Goal: Transaction & Acquisition: Obtain resource

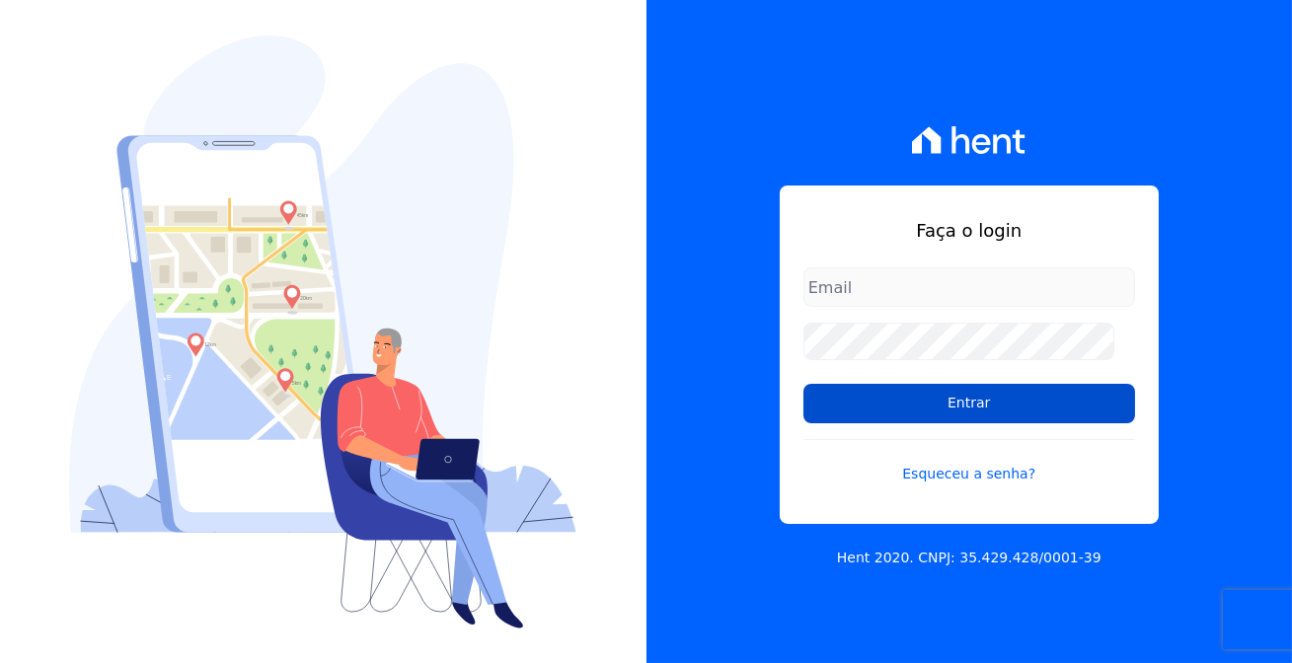
type input "[EMAIL_ADDRESS][DOMAIN_NAME]"
click at [855, 408] on input "Entrar" at bounding box center [969, 403] width 332 height 39
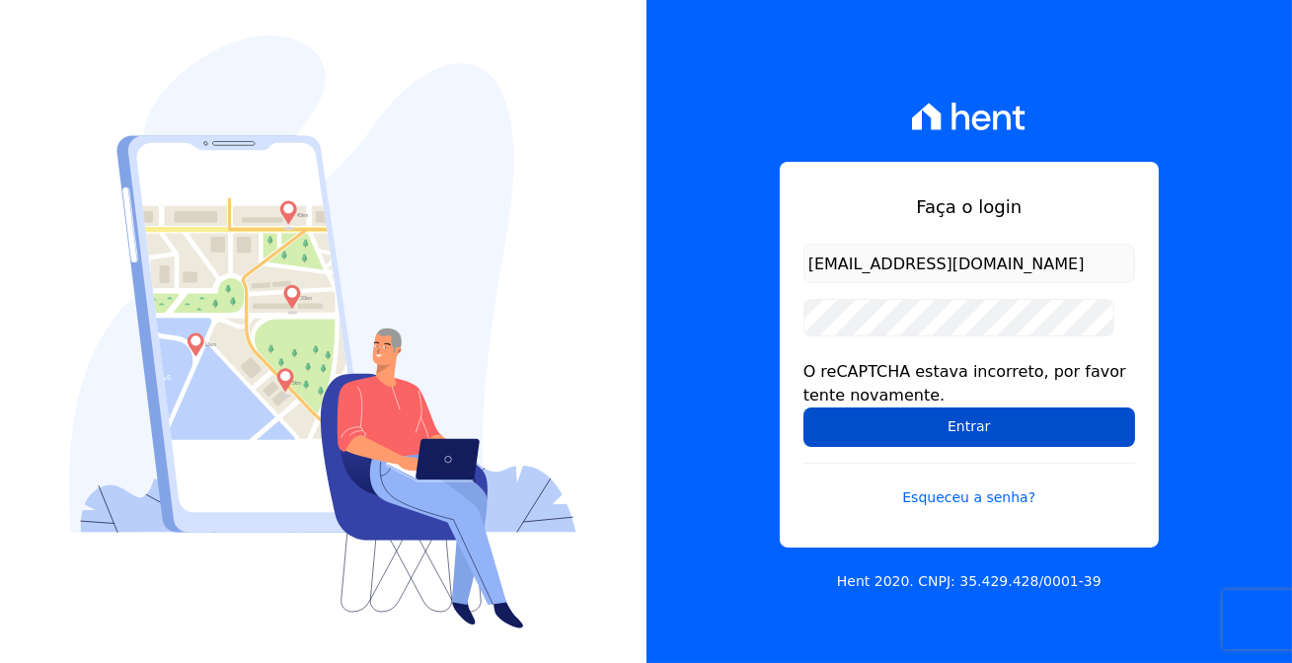
click at [965, 411] on input "Entrar" at bounding box center [969, 427] width 332 height 39
click at [979, 425] on input "Entrar" at bounding box center [969, 427] width 332 height 39
click at [932, 425] on input "Entrar" at bounding box center [969, 427] width 332 height 39
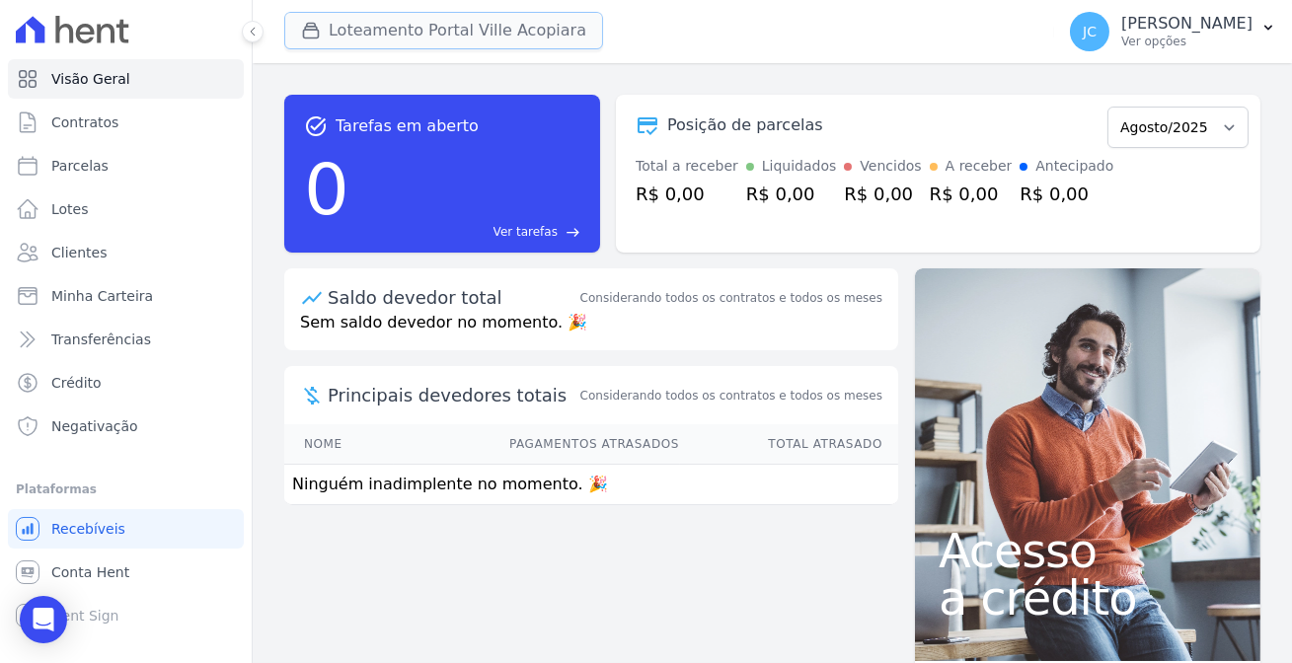
click at [407, 29] on button "Loteamento Portal Ville Acopiara" at bounding box center [443, 31] width 319 height 38
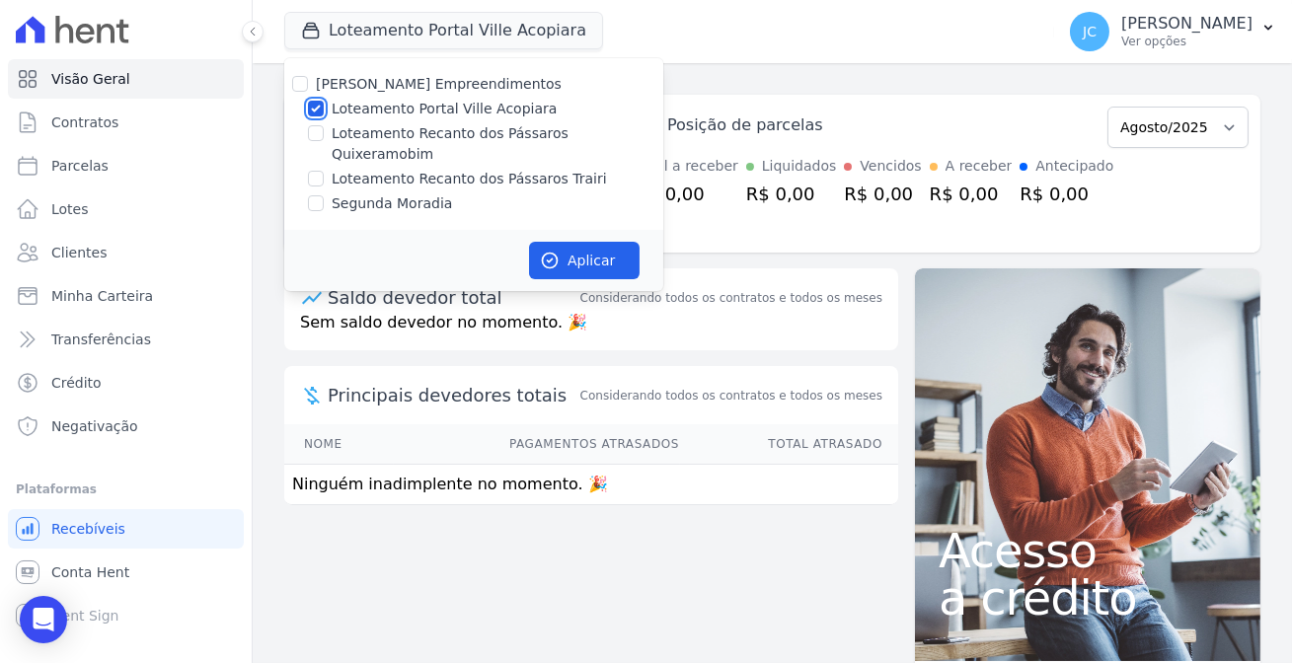
click at [308, 103] on input "Loteamento Portal Ville Acopiara" at bounding box center [316, 109] width 16 height 16
checkbox input "false"
click at [308, 171] on input "Loteamento Recanto dos Pássaros Trairi" at bounding box center [316, 179] width 16 height 16
checkbox input "true"
click at [550, 242] on button "Aplicar" at bounding box center [584, 261] width 111 height 38
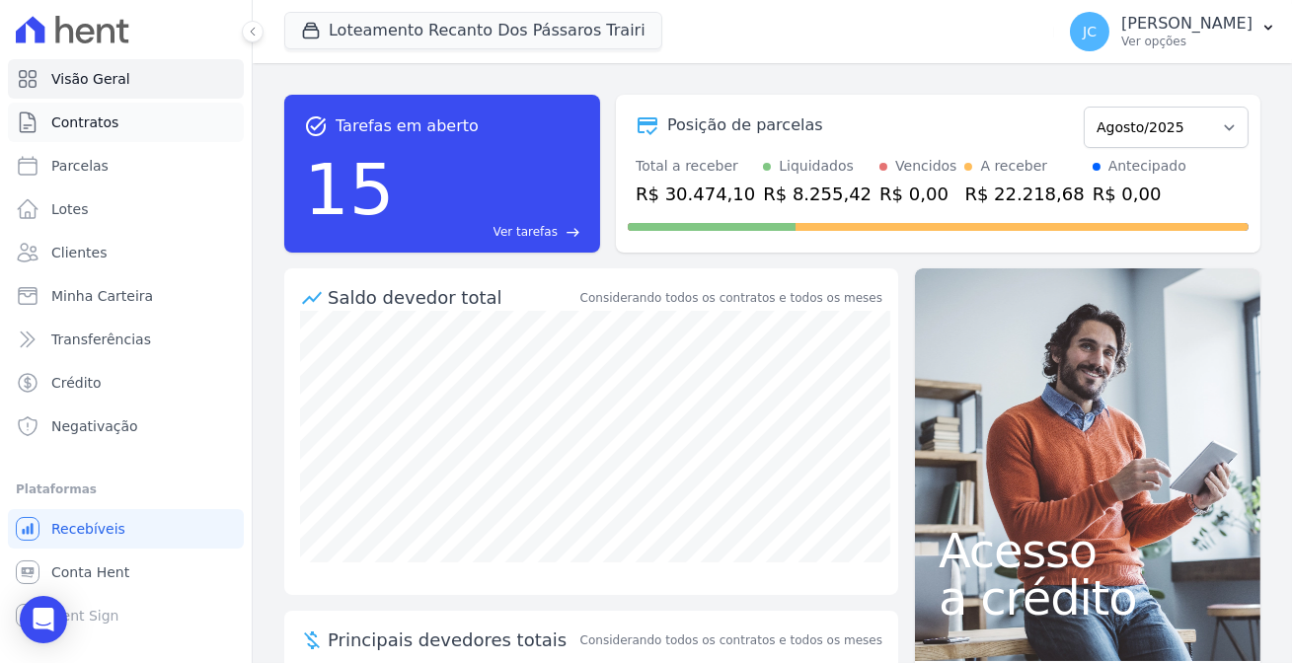
click at [108, 121] on link "Contratos" at bounding box center [126, 122] width 236 height 39
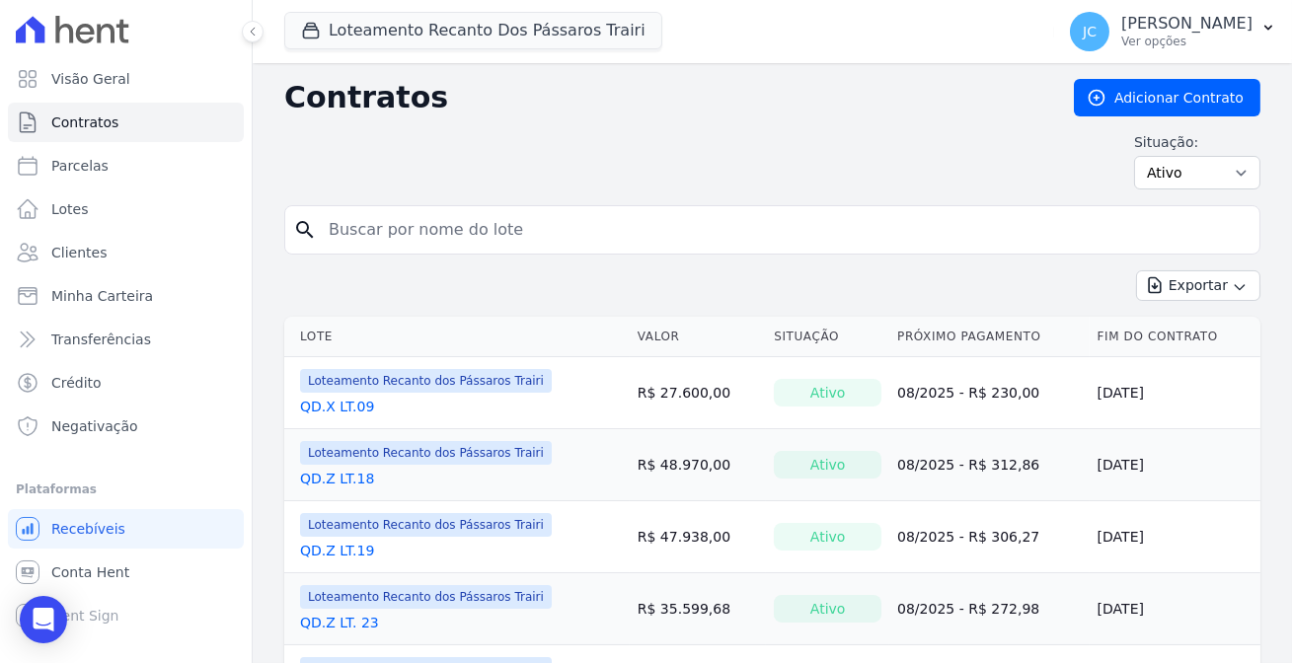
click at [367, 217] on input "search" at bounding box center [784, 229] width 935 height 39
type input "22"
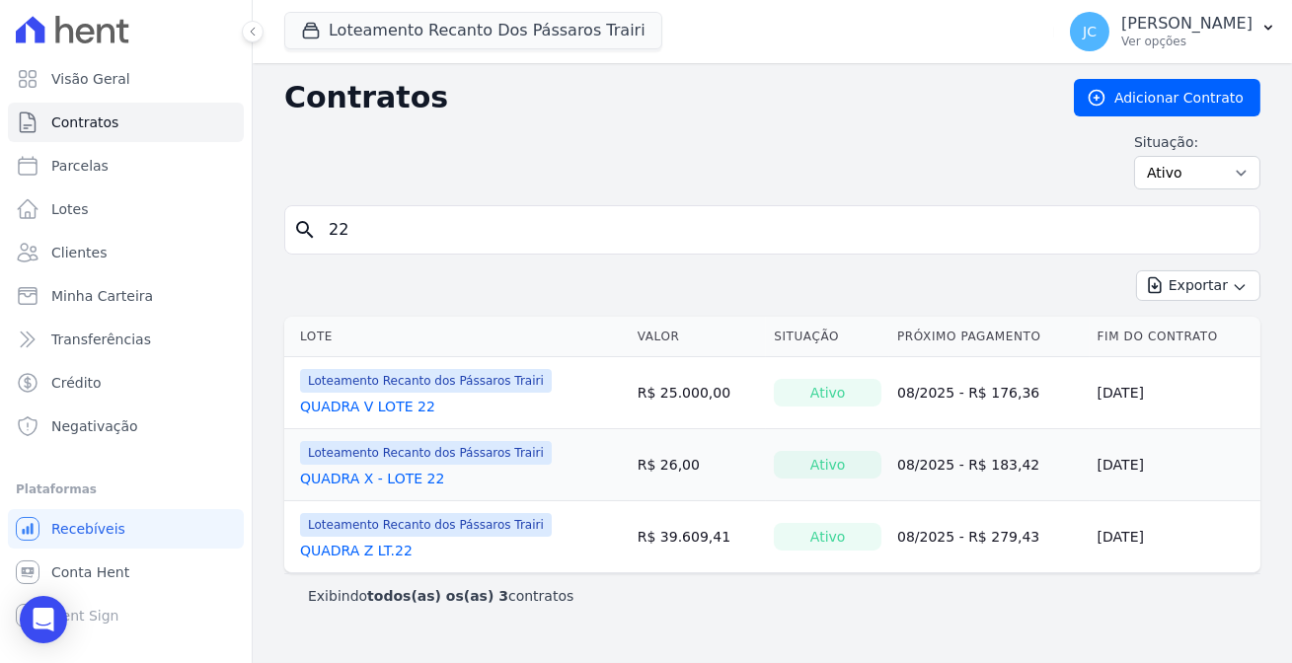
click at [347, 458] on td "Loteamento Recanto dos Pássaros Trairi QUADRA X - LOTE 22" at bounding box center [456, 464] width 345 height 71
click at [347, 469] on link "QUADRA X - LOTE 22" at bounding box center [372, 479] width 144 height 20
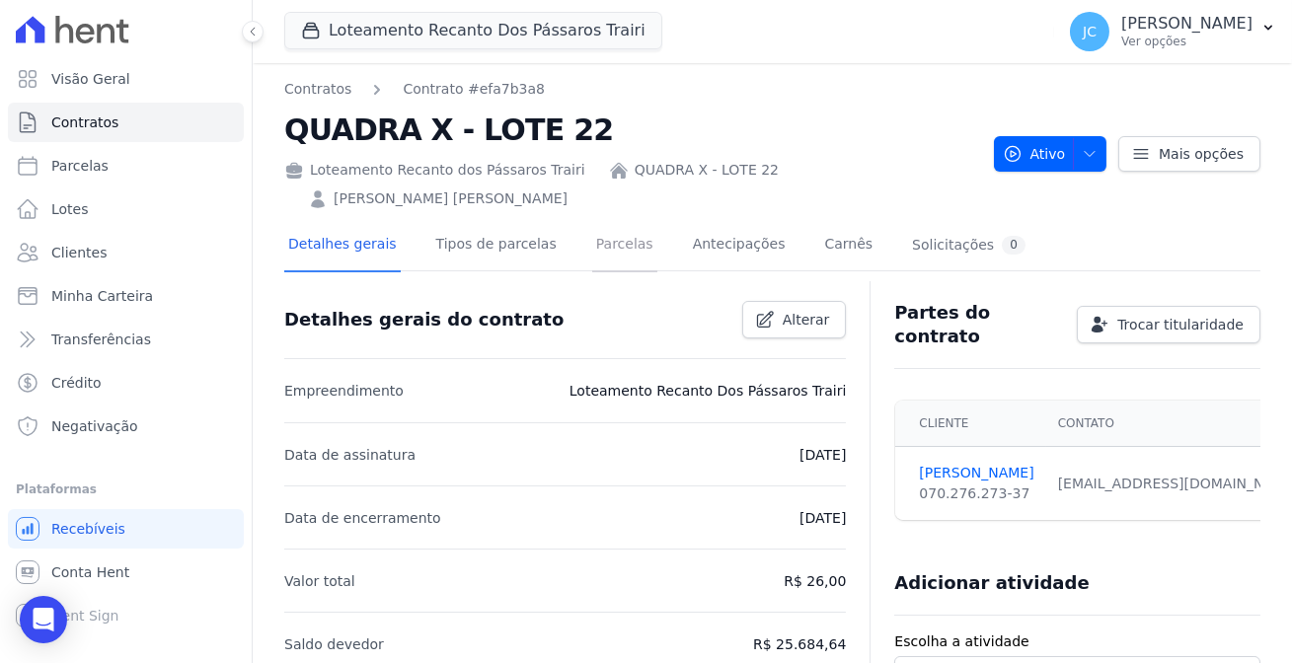
click at [592, 220] on link "Parcelas" at bounding box center [624, 246] width 65 height 52
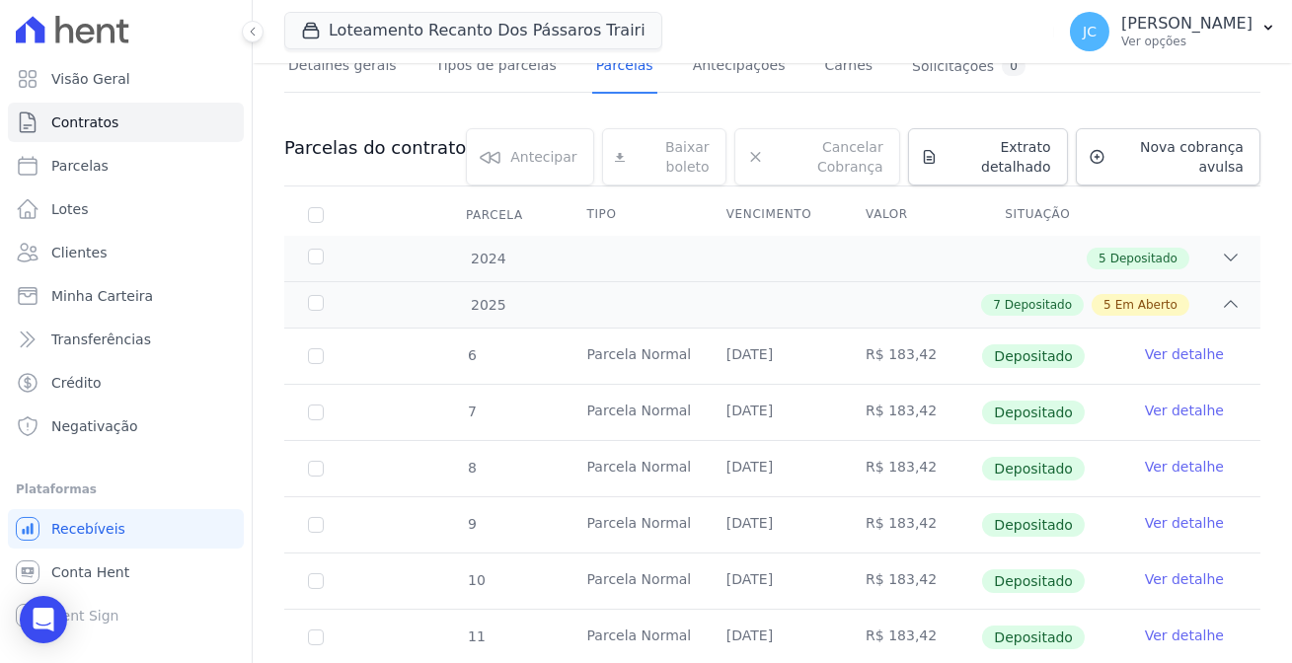
scroll to position [448, 0]
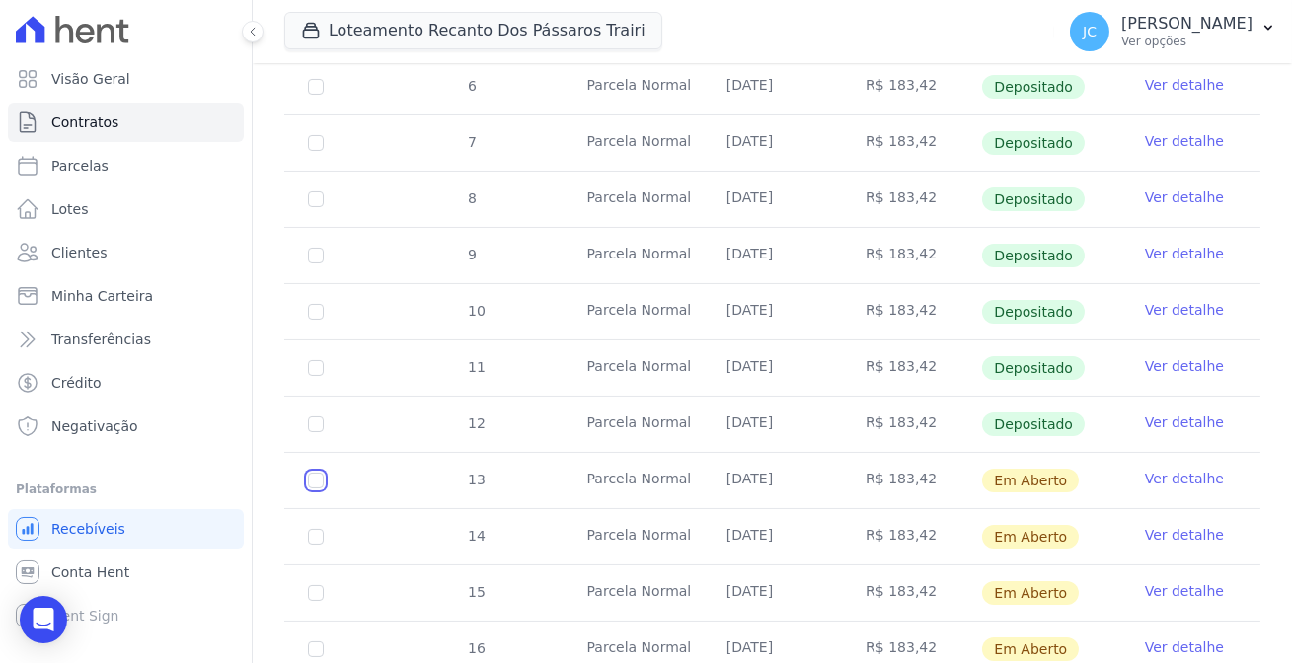
drag, startPoint x: 293, startPoint y: 379, endPoint x: 459, endPoint y: 392, distance: 166.3
click at [308, 473] on input "checkbox" at bounding box center [316, 481] width 16 height 16
checkbox input "true"
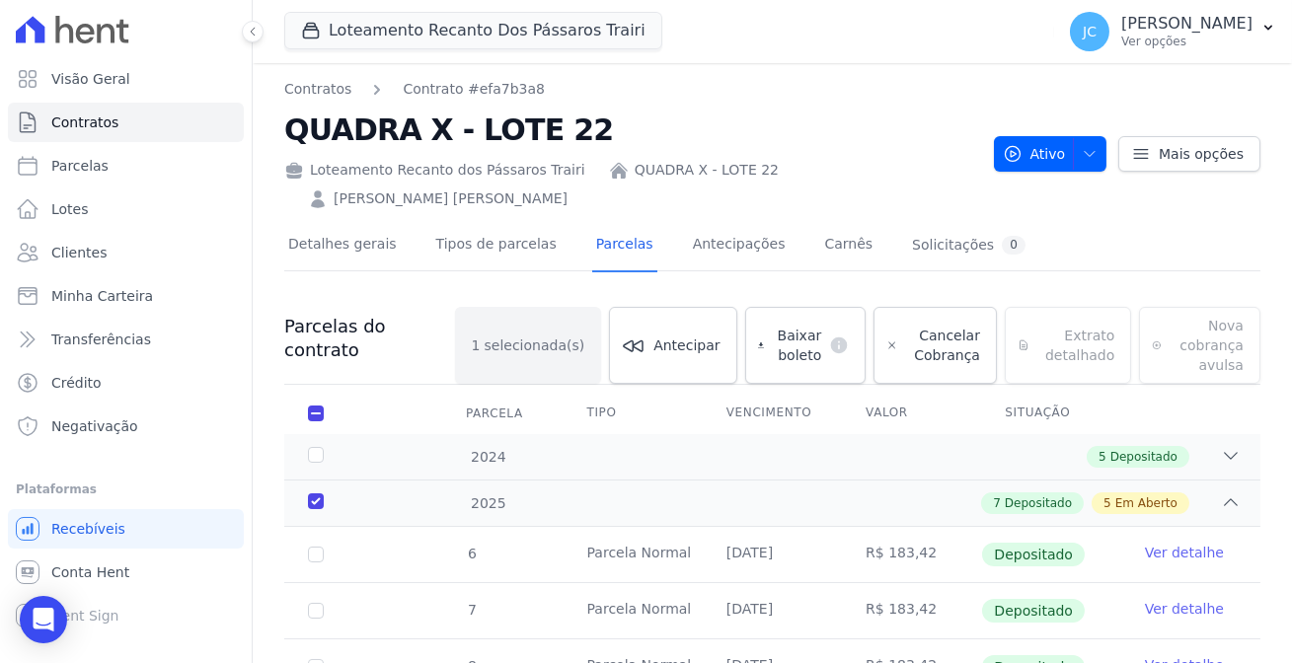
scroll to position [0, 0]
click at [772, 326] on span "Baixar boleto" at bounding box center [796, 345] width 49 height 39
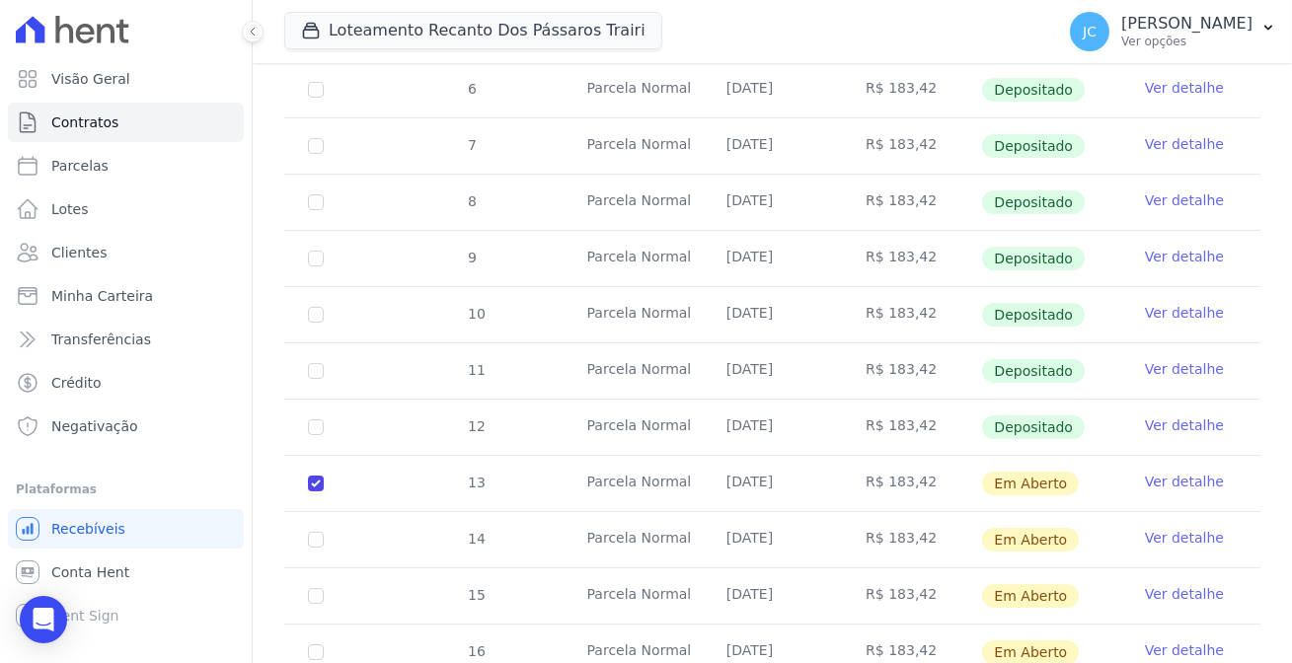
scroll to position [628, 0]
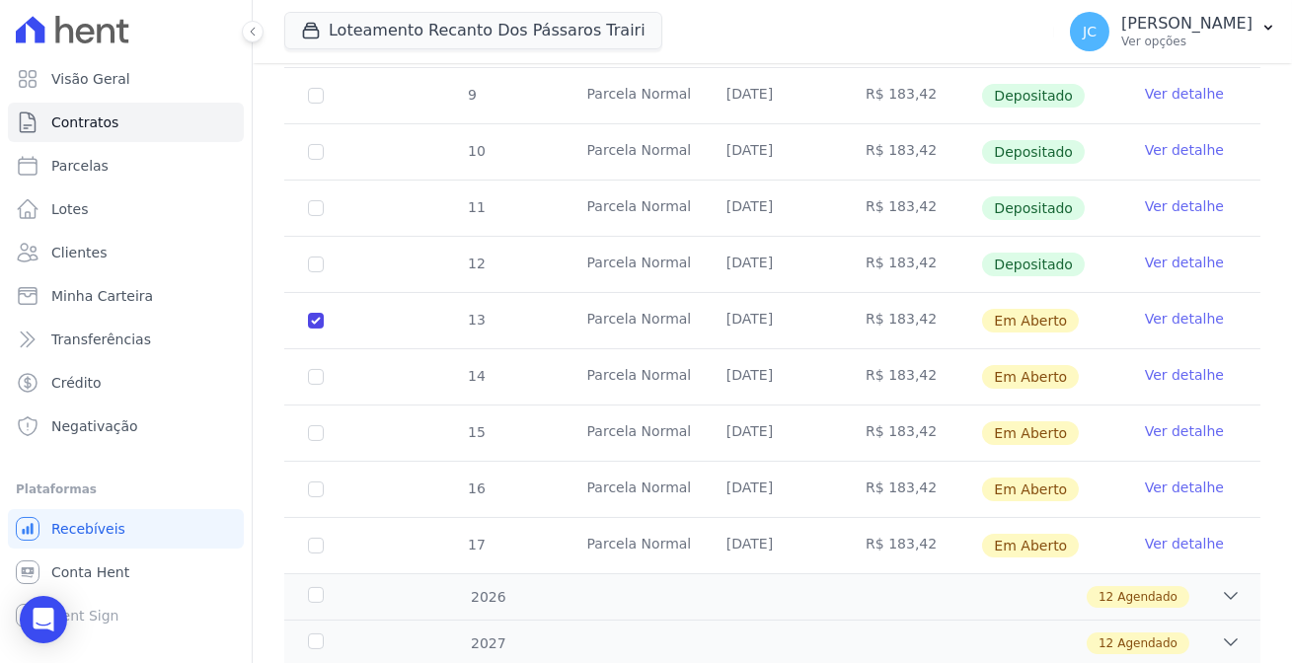
click at [1173, 309] on link "Ver detalhe" at bounding box center [1184, 319] width 79 height 20
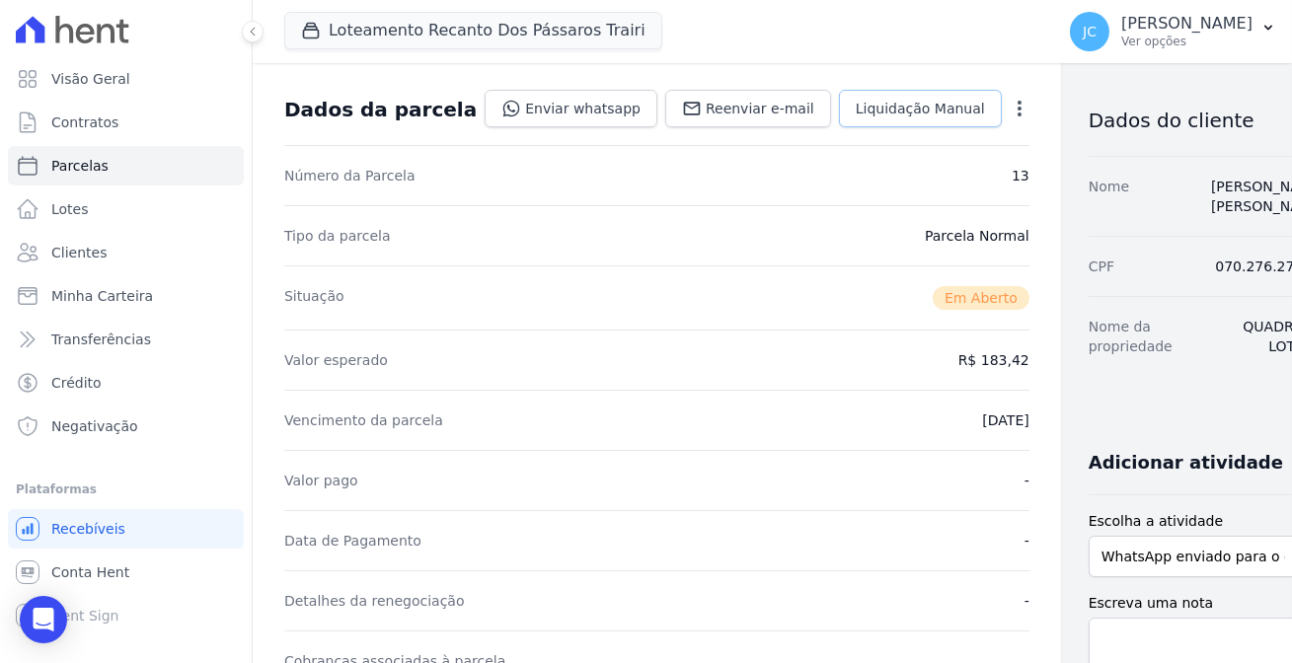
scroll to position [268, 0]
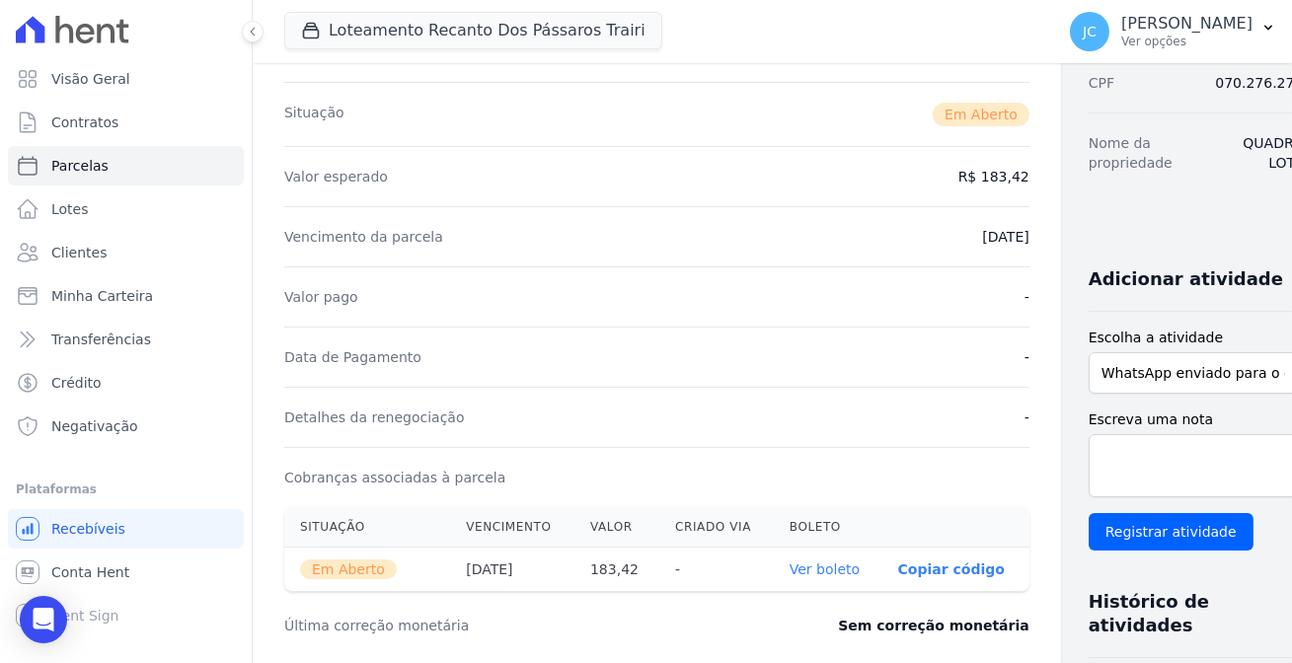
click at [790, 562] on link "Ver boleto" at bounding box center [825, 570] width 70 height 16
